Goal: Transaction & Acquisition: Download file/media

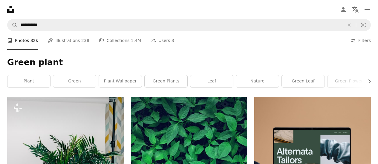
scroll to position [7044, 0]
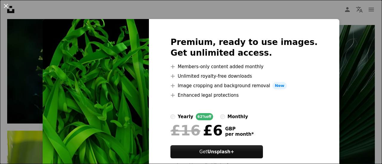
click at [6, 4] on button "An X shape" at bounding box center [5, 5] width 7 height 7
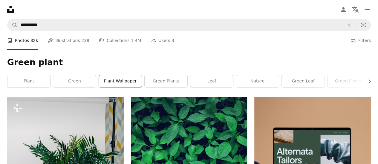
click at [119, 81] on link "plant wallpaper" at bounding box center [120, 82] width 43 height 12
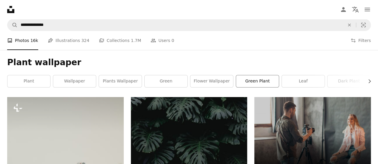
click at [264, 83] on link "green plant" at bounding box center [257, 82] width 43 height 12
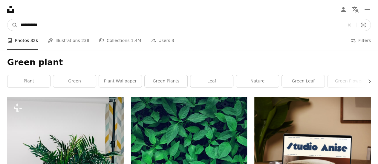
click at [71, 25] on input "**********" at bounding box center [180, 24] width 325 height 11
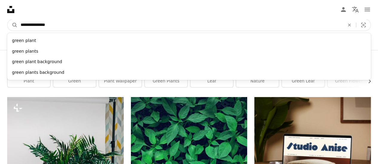
type input "**********"
click button "A magnifying glass" at bounding box center [12, 24] width 10 height 11
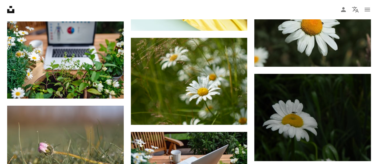
scroll to position [1327, 0]
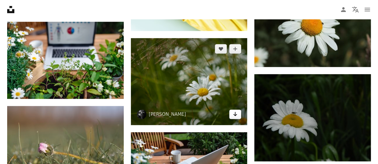
click at [238, 114] on link "Arrow pointing down" at bounding box center [235, 115] width 12 height 10
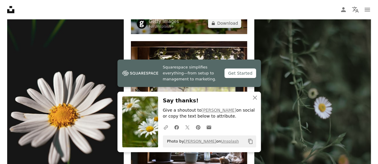
scroll to position [1503, 0]
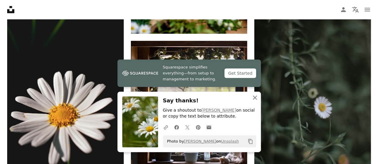
click at [253, 98] on icon "An X shape" at bounding box center [254, 97] width 7 height 7
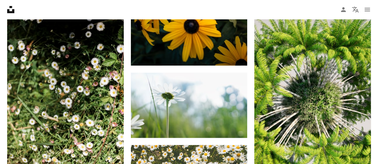
scroll to position [2560, 0]
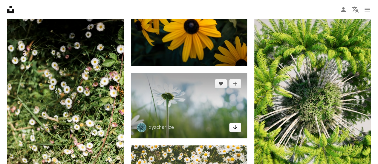
click at [237, 124] on link "Arrow pointing down" at bounding box center [235, 128] width 12 height 10
